Goal: Information Seeking & Learning: Understand process/instructions

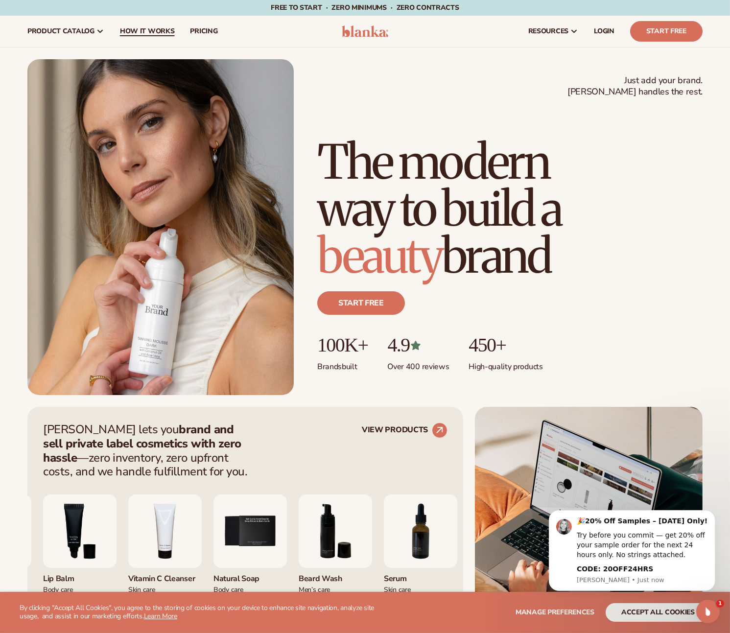
click at [163, 29] on span "How It Works" at bounding box center [147, 31] width 55 height 8
